Goal: Task Accomplishment & Management: Use online tool/utility

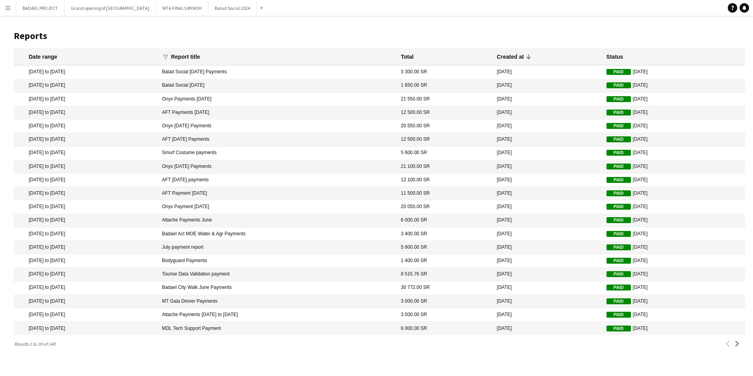
click at [7, 6] on app-icon "Menu" at bounding box center [8, 8] width 6 height 6
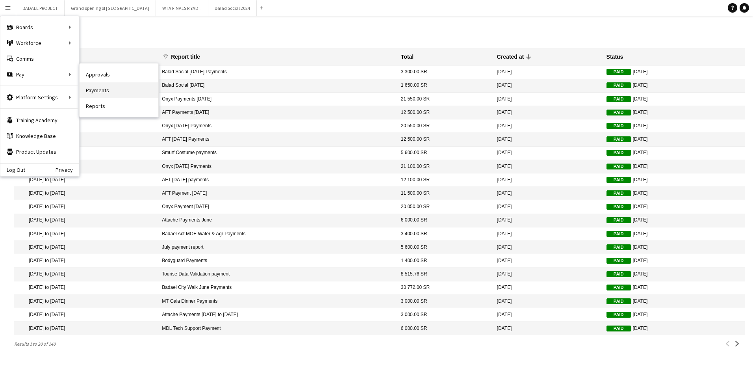
click at [104, 89] on link "Payments" at bounding box center [119, 90] width 79 height 16
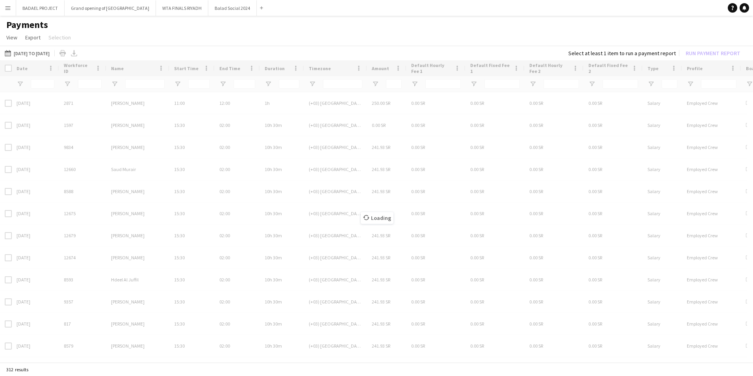
type input "***"
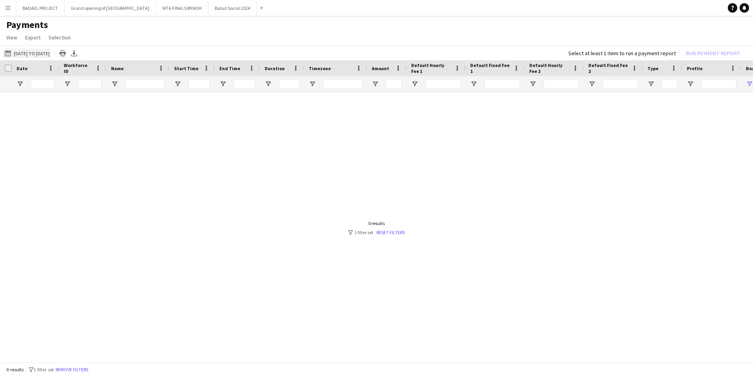
click at [41, 53] on button "[DATE] to [DATE] [DATE] to [DATE]" at bounding box center [27, 52] width 48 height 9
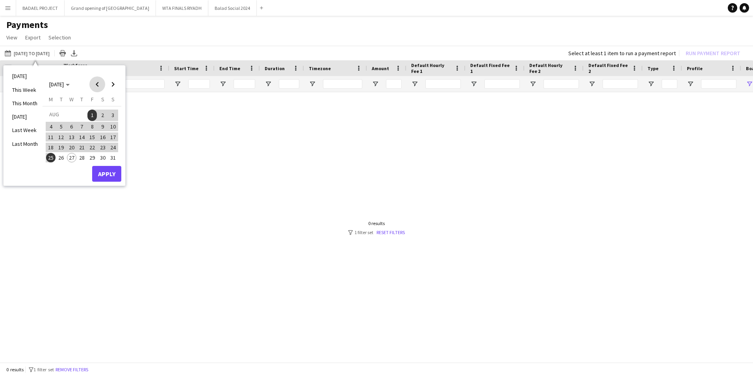
click at [96, 83] on span "Previous month" at bounding box center [97, 84] width 16 height 16
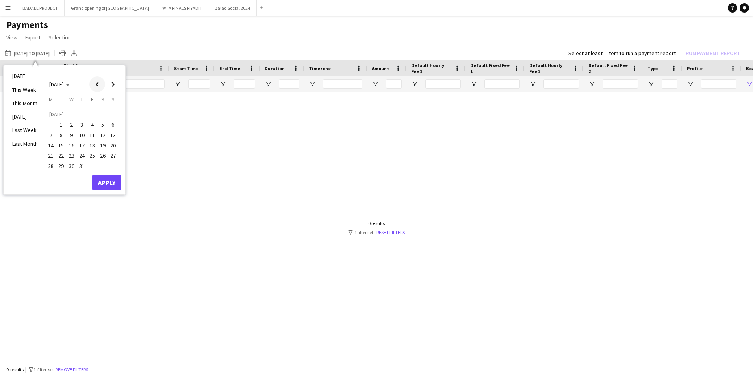
click at [100, 83] on span "Previous month" at bounding box center [97, 84] width 16 height 16
click at [99, 83] on span "Previous month" at bounding box center [97, 84] width 16 height 16
click at [59, 123] on span "1" at bounding box center [61, 124] width 9 height 9
click at [113, 83] on span "Next month" at bounding box center [113, 84] width 16 height 16
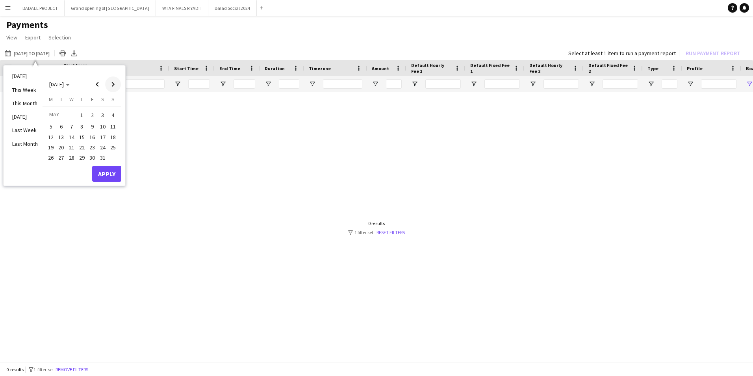
click at [113, 83] on span "Next month" at bounding box center [113, 84] width 16 height 16
click at [97, 83] on span "Previous month" at bounding box center [97, 84] width 16 height 16
click at [80, 166] on span "31" at bounding box center [81, 166] width 9 height 9
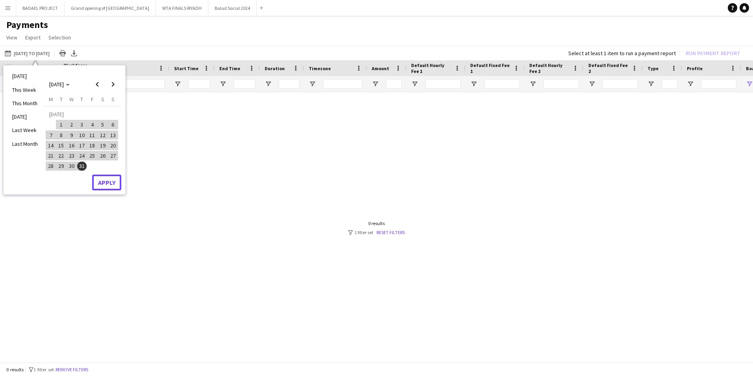
click at [112, 182] on button "Apply" at bounding box center [106, 183] width 29 height 16
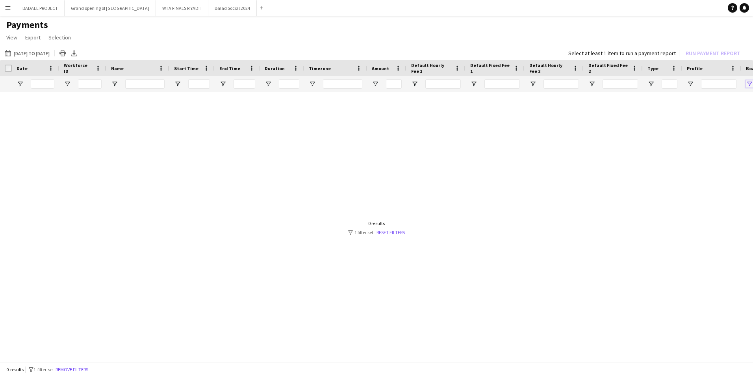
click at [749, 83] on span "Open Filter Menu" at bounding box center [749, 83] width 7 height 7
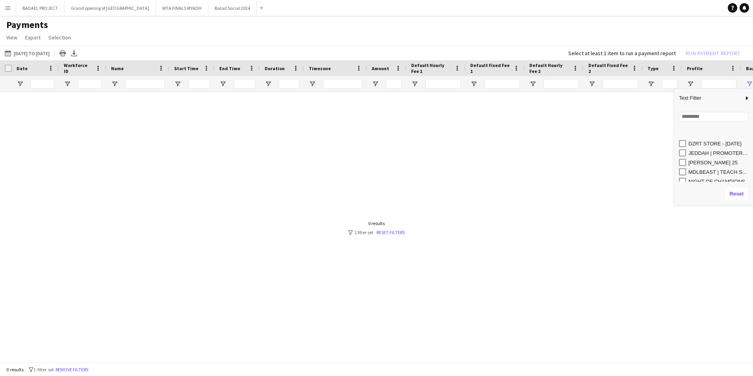
scroll to position [79, 0]
type input "**********"
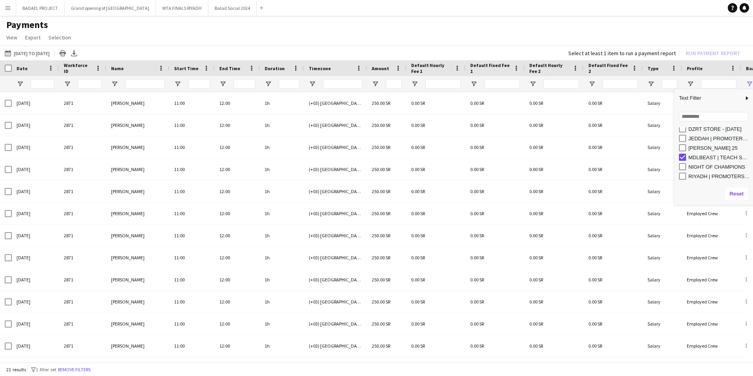
click at [349, 37] on app-page-menu "View Customise view Customise filters Reset Filters Reset View Reset All Export…" at bounding box center [376, 38] width 753 height 15
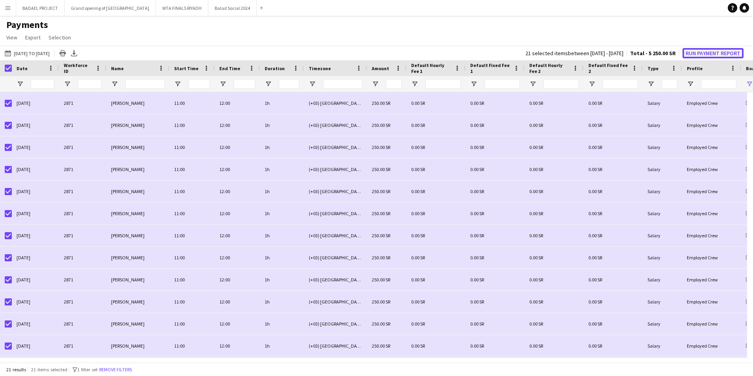
click at [705, 53] on button "Run Payment Report" at bounding box center [713, 53] width 61 height 10
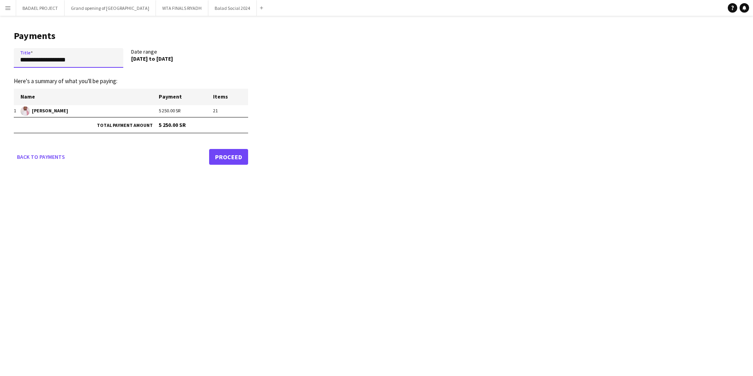
drag, startPoint x: 80, startPoint y: 59, endPoint x: 12, endPoint y: 60, distance: 68.2
click at [12, 59] on main "**********" at bounding box center [128, 96] width 256 height 161
click at [48, 157] on link "Back to payments" at bounding box center [41, 157] width 54 height 16
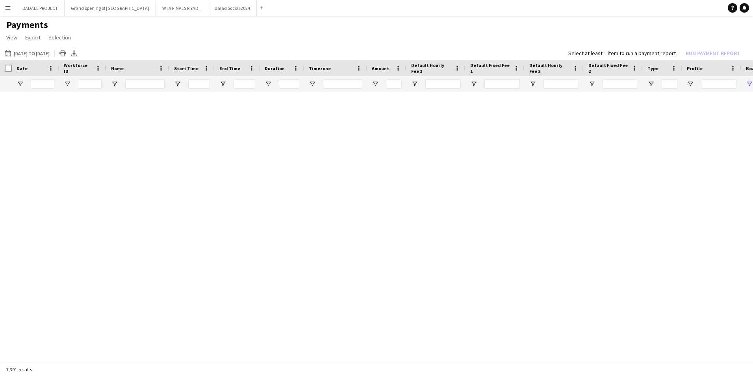
type input "**********"
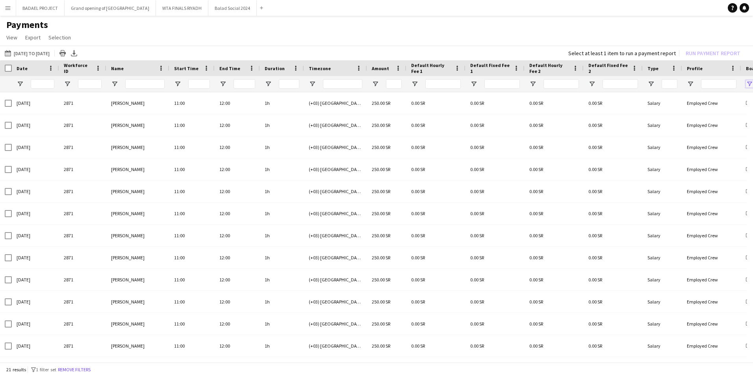
click at [748, 82] on span "Open Filter Menu" at bounding box center [749, 83] width 7 height 7
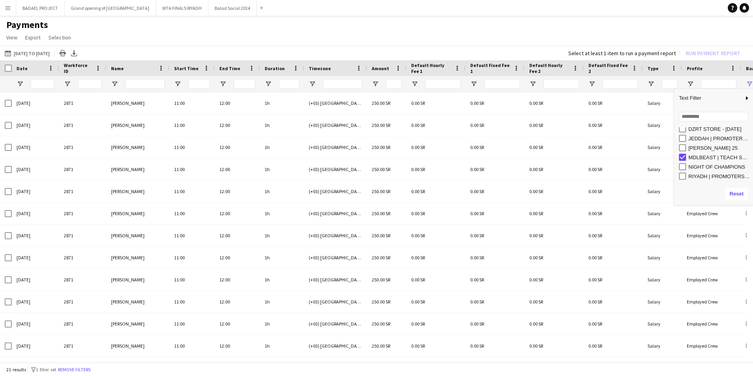
click at [510, 25] on h1 "Payments" at bounding box center [376, 25] width 753 height 12
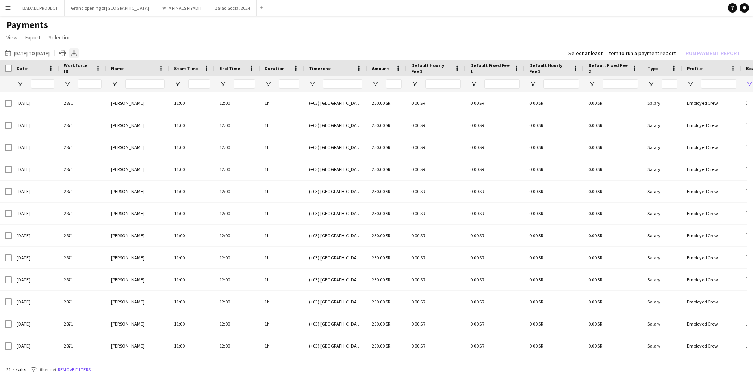
click at [76, 53] on icon at bounding box center [73, 52] width 3 height 5
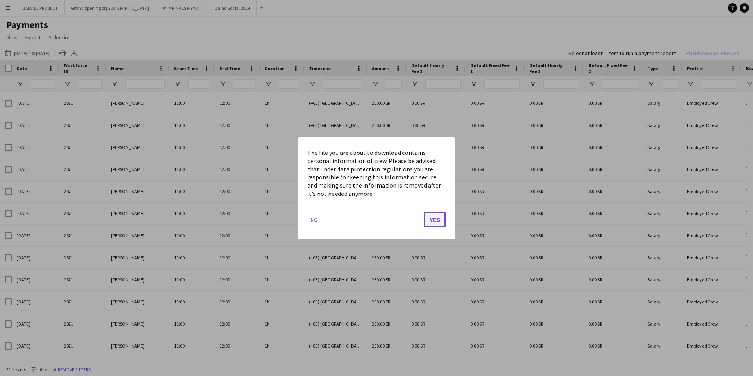
click at [431, 219] on button "Yes" at bounding box center [435, 219] width 22 height 16
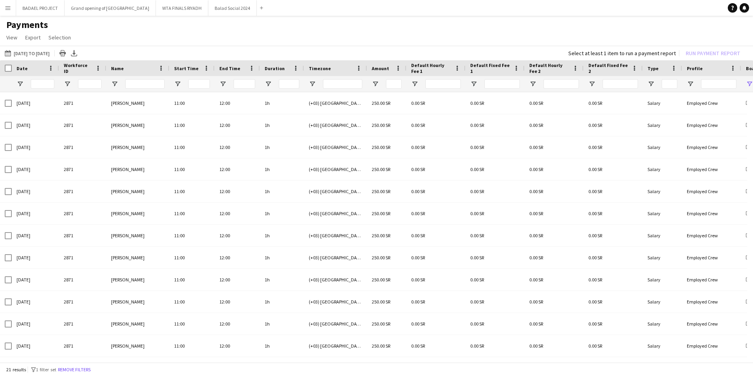
click at [368, 32] on app-page-menu "View Customise view Customise filters Reset Filters Reset View Reset All Export…" at bounding box center [376, 38] width 753 height 15
